Goal: Task Accomplishment & Management: Use online tool/utility

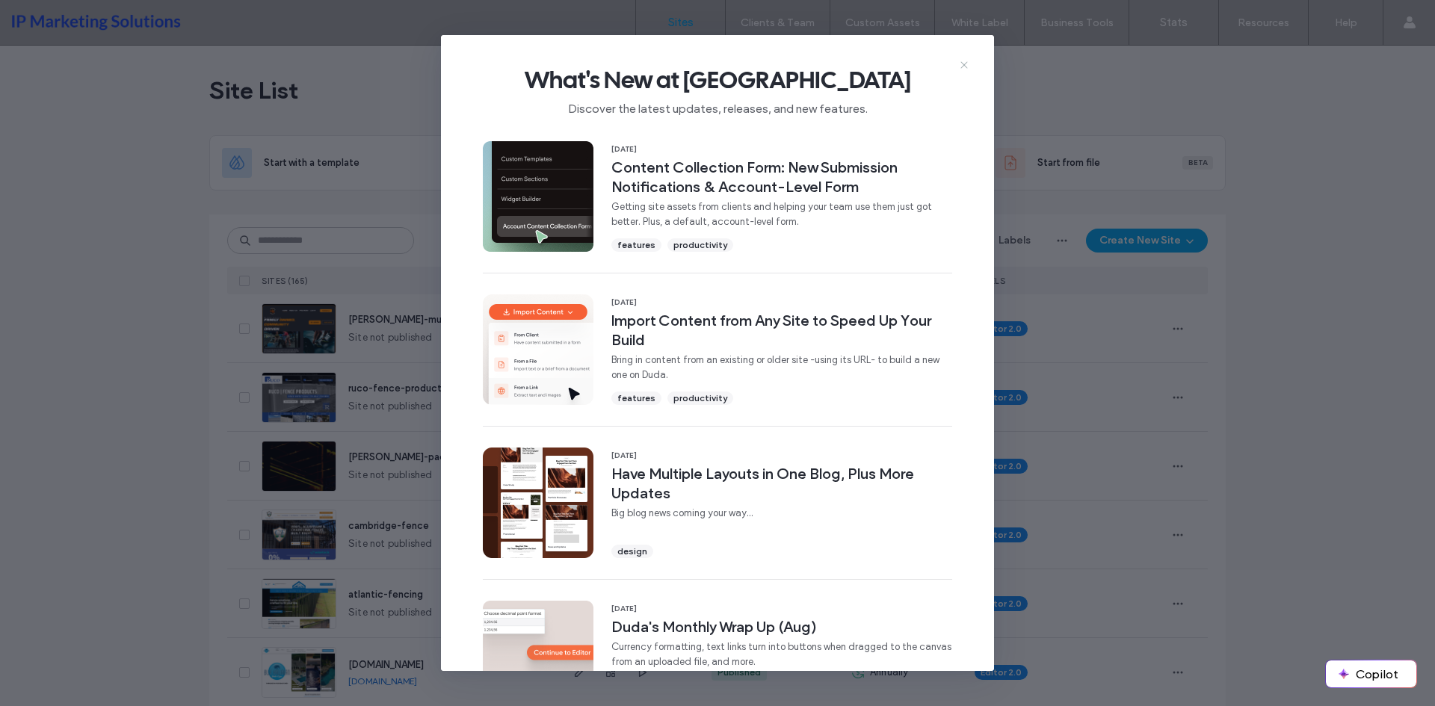
click at [960, 63] on icon at bounding box center [964, 65] width 12 height 12
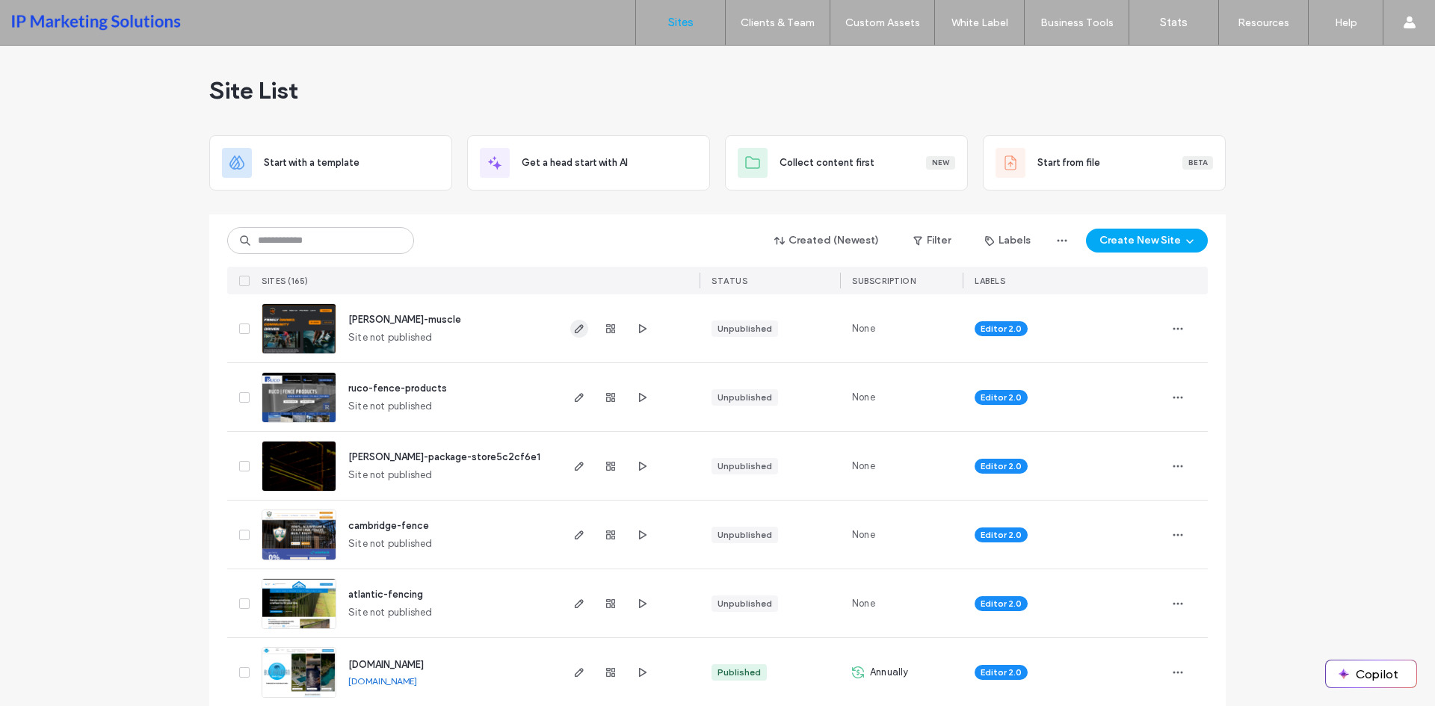
click at [573, 327] on icon "button" at bounding box center [579, 329] width 12 height 12
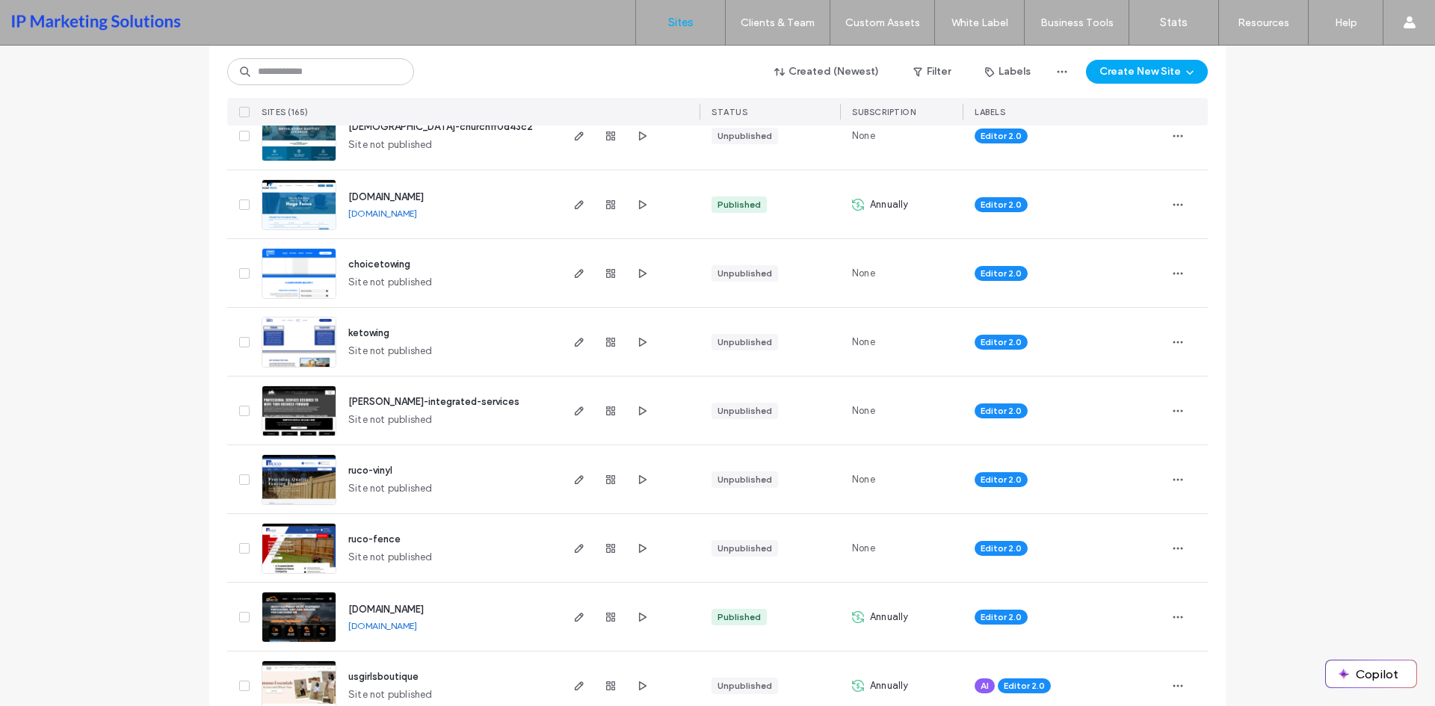
scroll to position [822, 0]
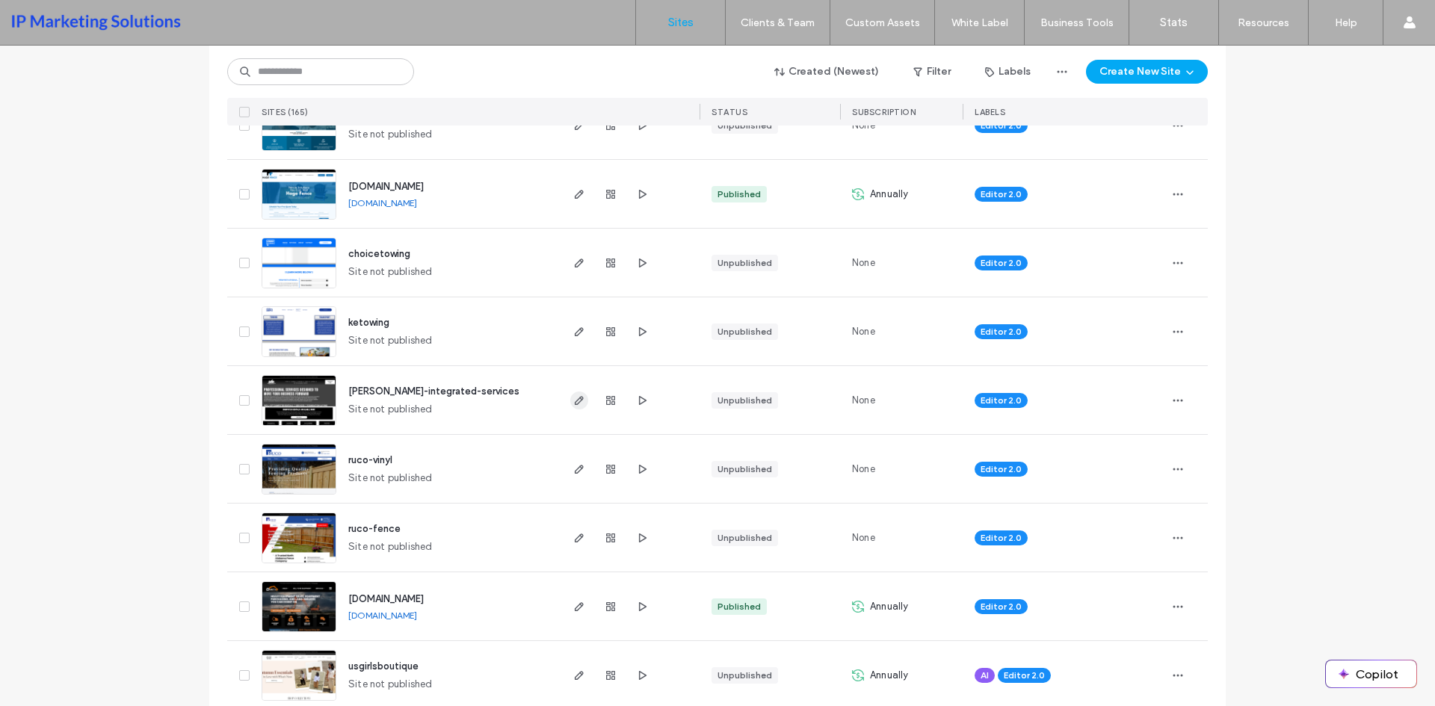
click at [582, 398] on span "button" at bounding box center [579, 401] width 18 height 18
